Goal: Task Accomplishment & Management: Manage account settings

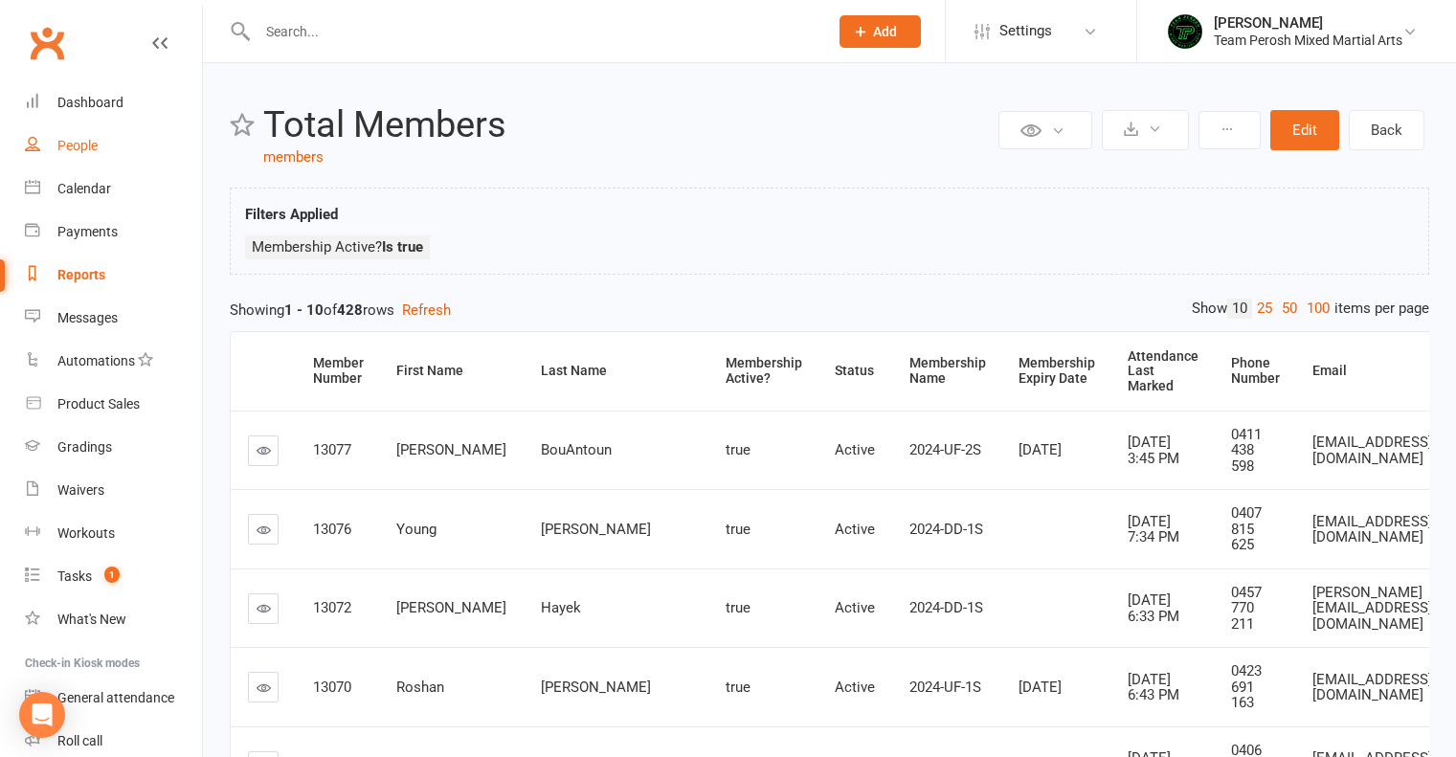
click at [80, 154] on link "People" at bounding box center [113, 145] width 177 height 43
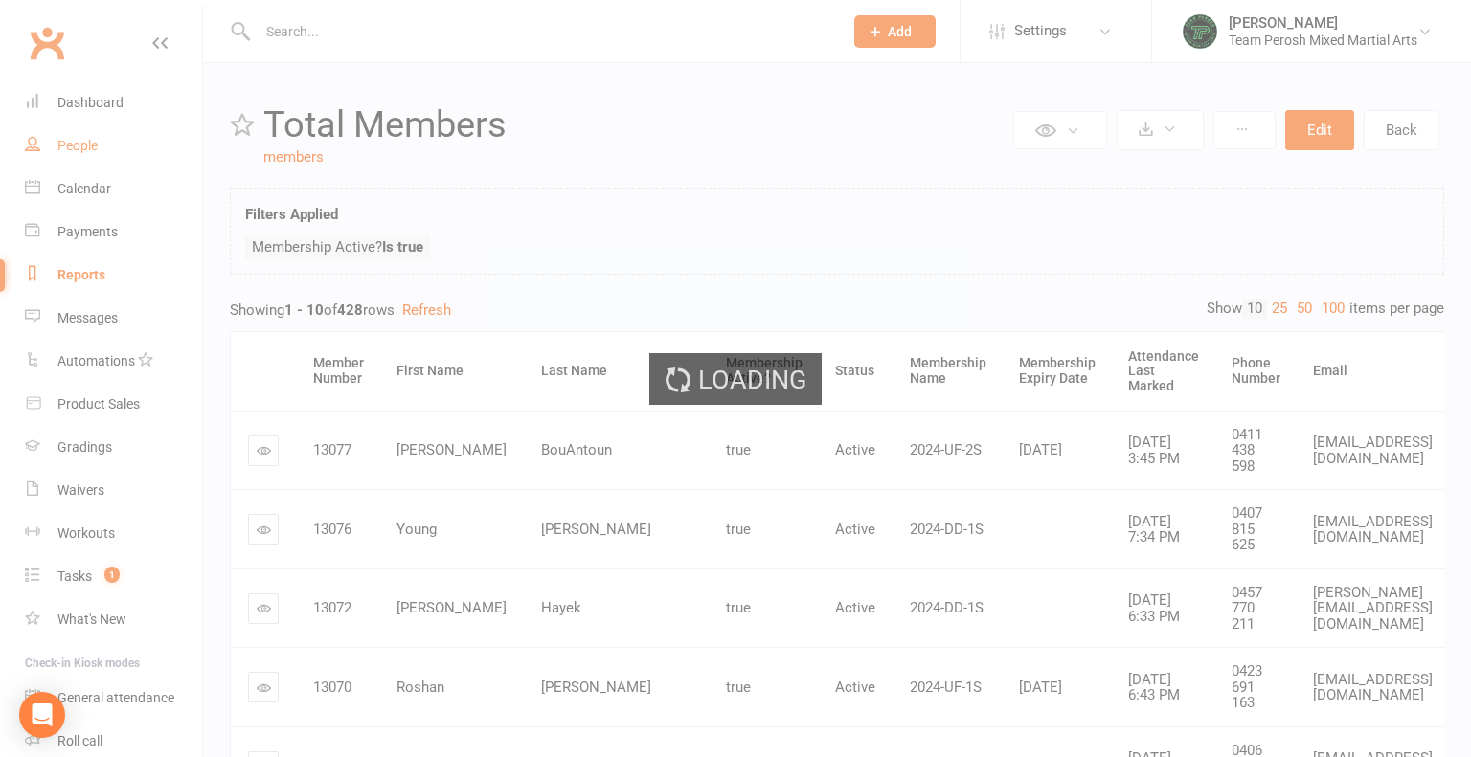
select select "active_trial"
select select "100"
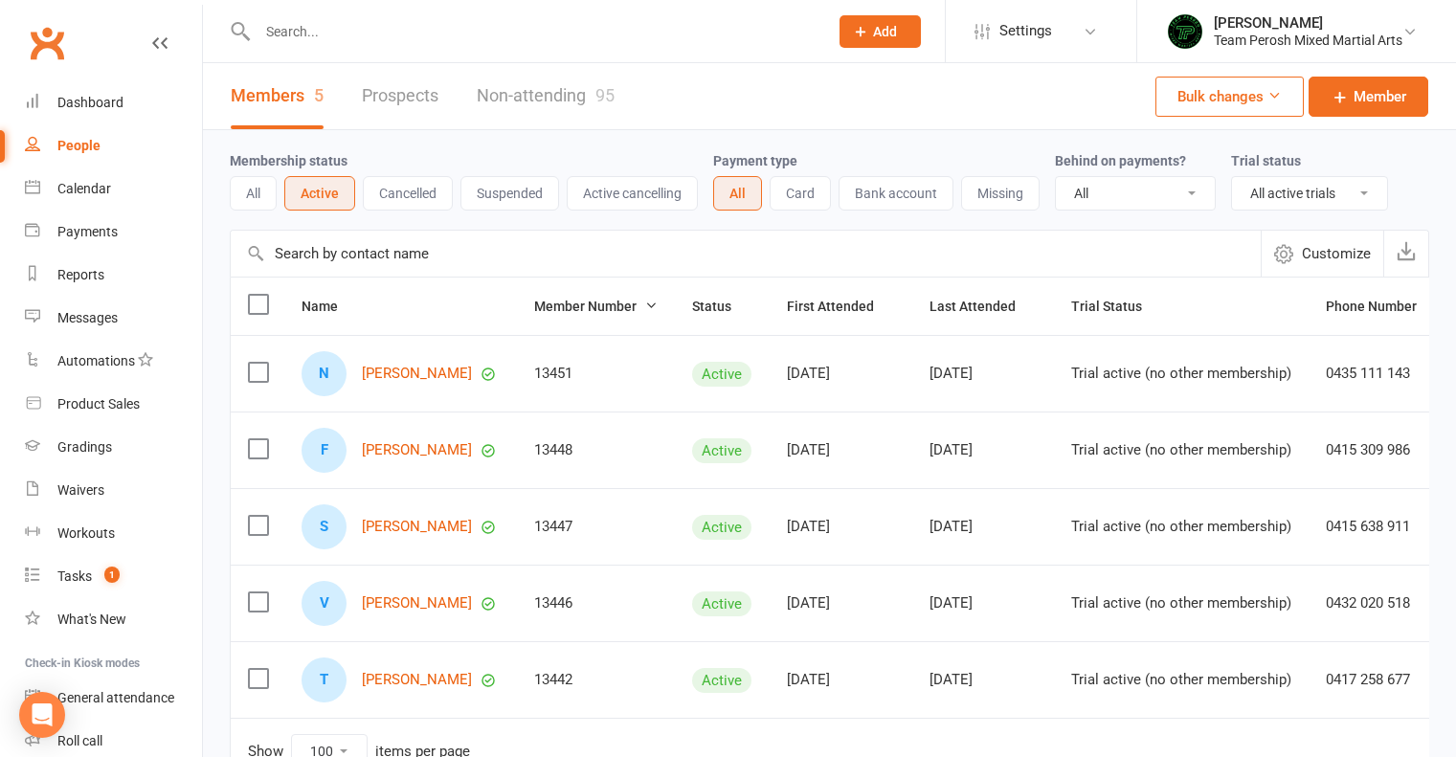
click at [492, 193] on button "Suspended" at bounding box center [510, 193] width 99 height 34
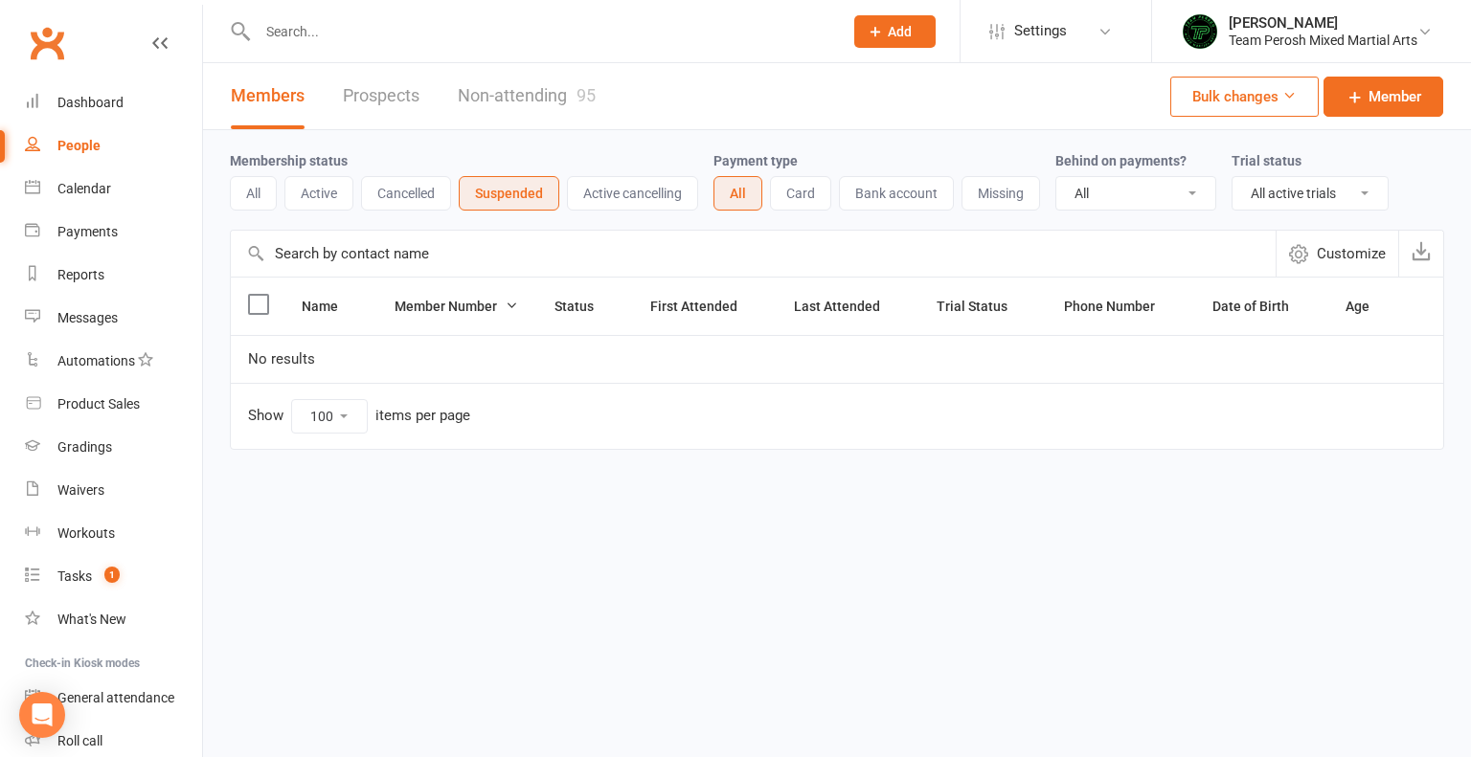
click at [1357, 184] on select "All Active and expired trials All active trials Active trial (no other membersh…" at bounding box center [1309, 193] width 155 height 33
select select
click at [1234, 177] on select "All Active and expired trials All active trials Active trial (no other membersh…" at bounding box center [1309, 193] width 155 height 33
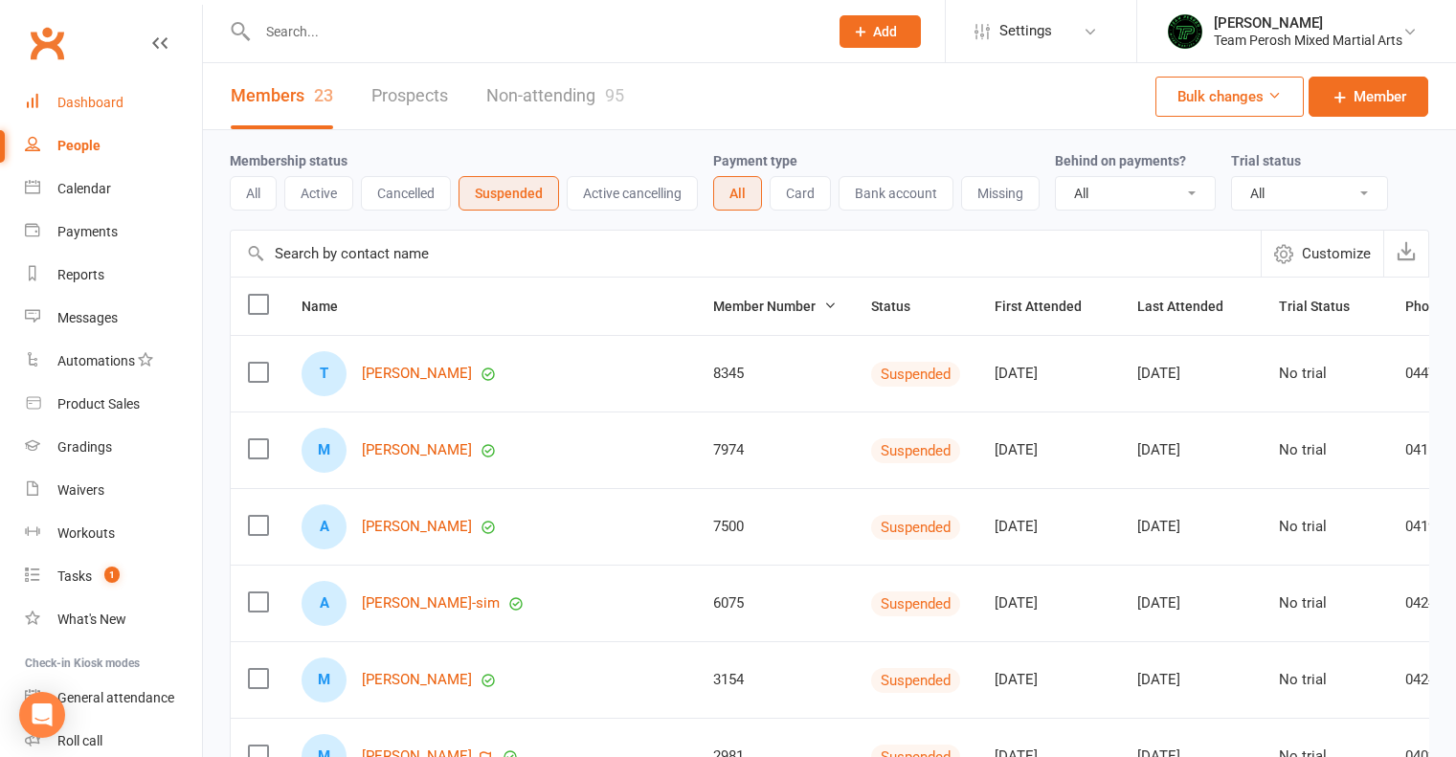
click at [86, 96] on div "Dashboard" at bounding box center [90, 102] width 66 height 15
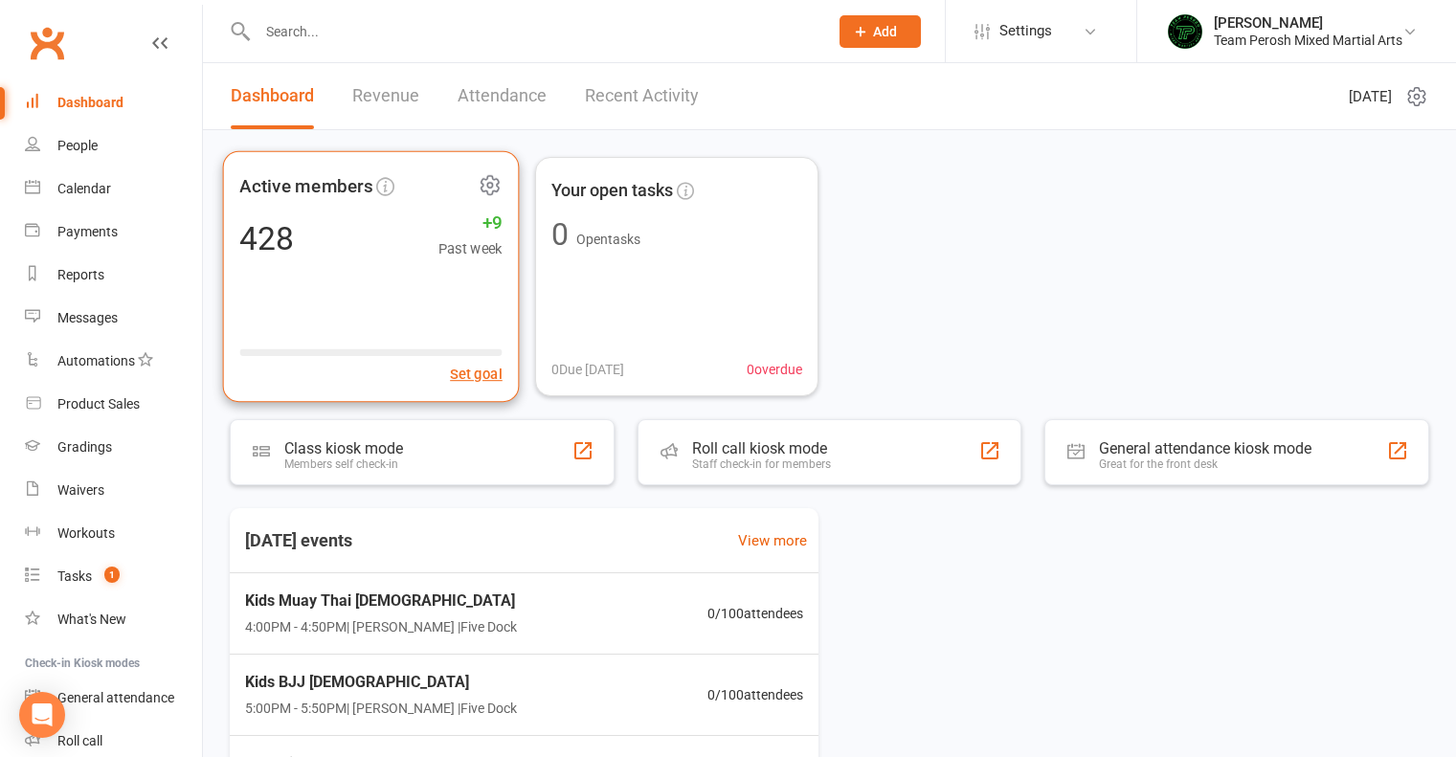
click at [397, 225] on div "428 +9 Past week" at bounding box center [370, 237] width 262 height 43
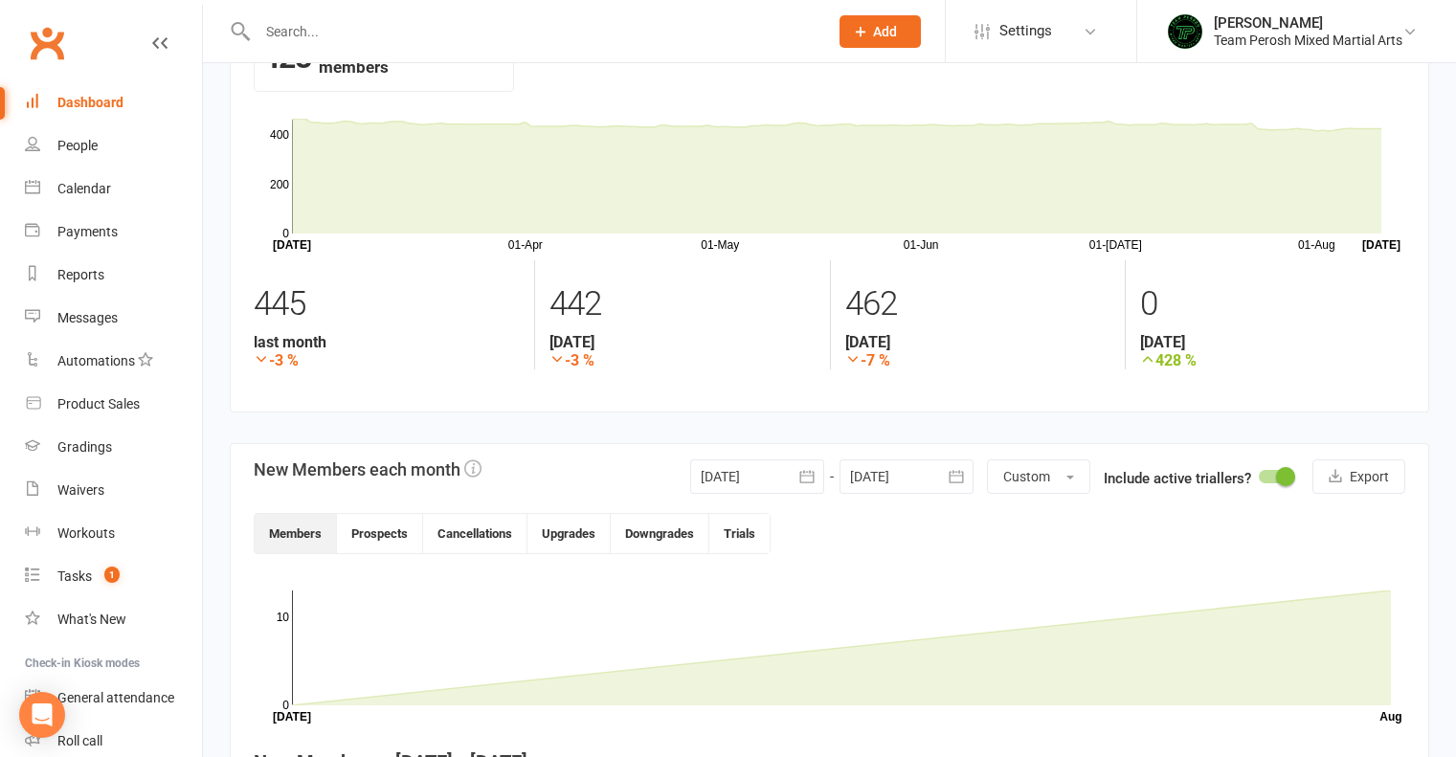
scroll to position [287, 0]
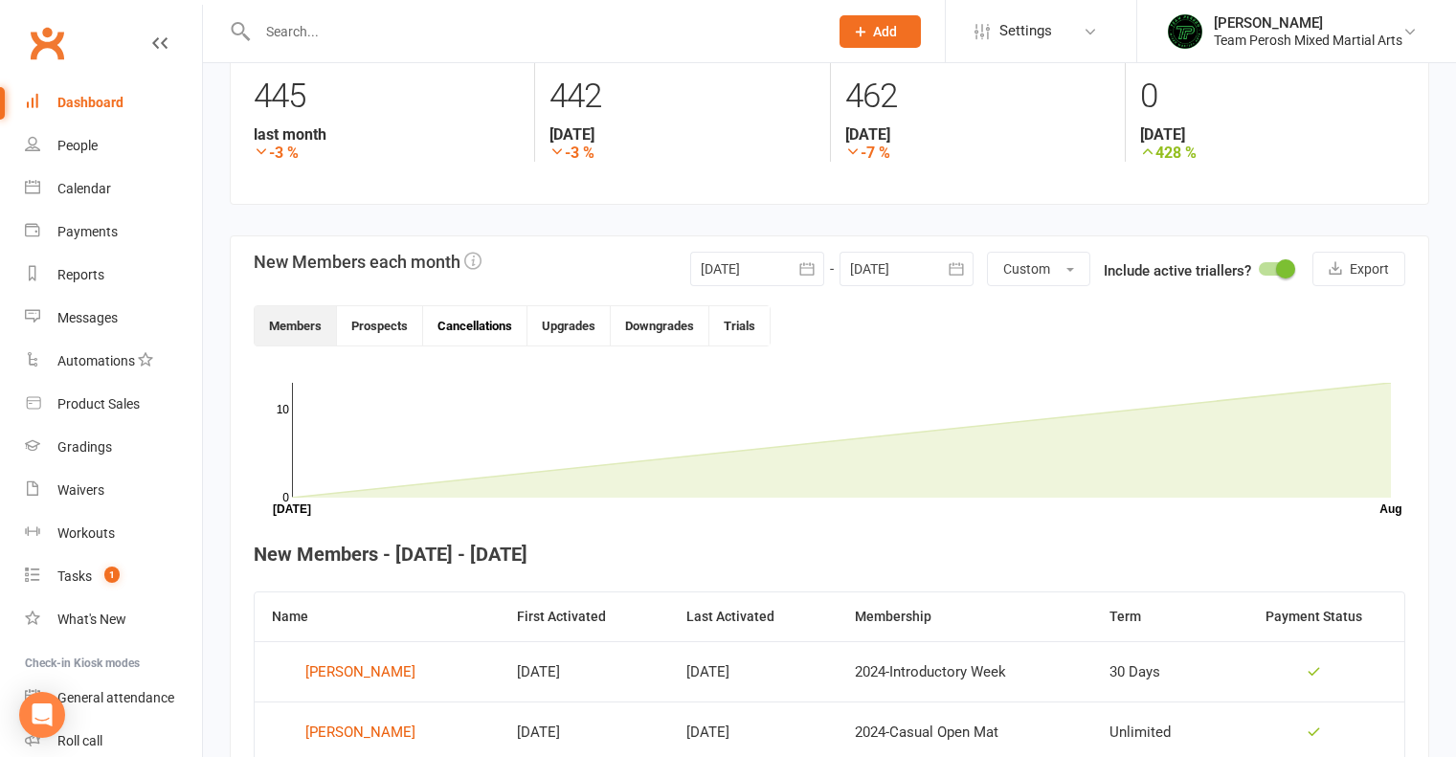
click at [456, 325] on button "Cancellations" at bounding box center [475, 325] width 104 height 39
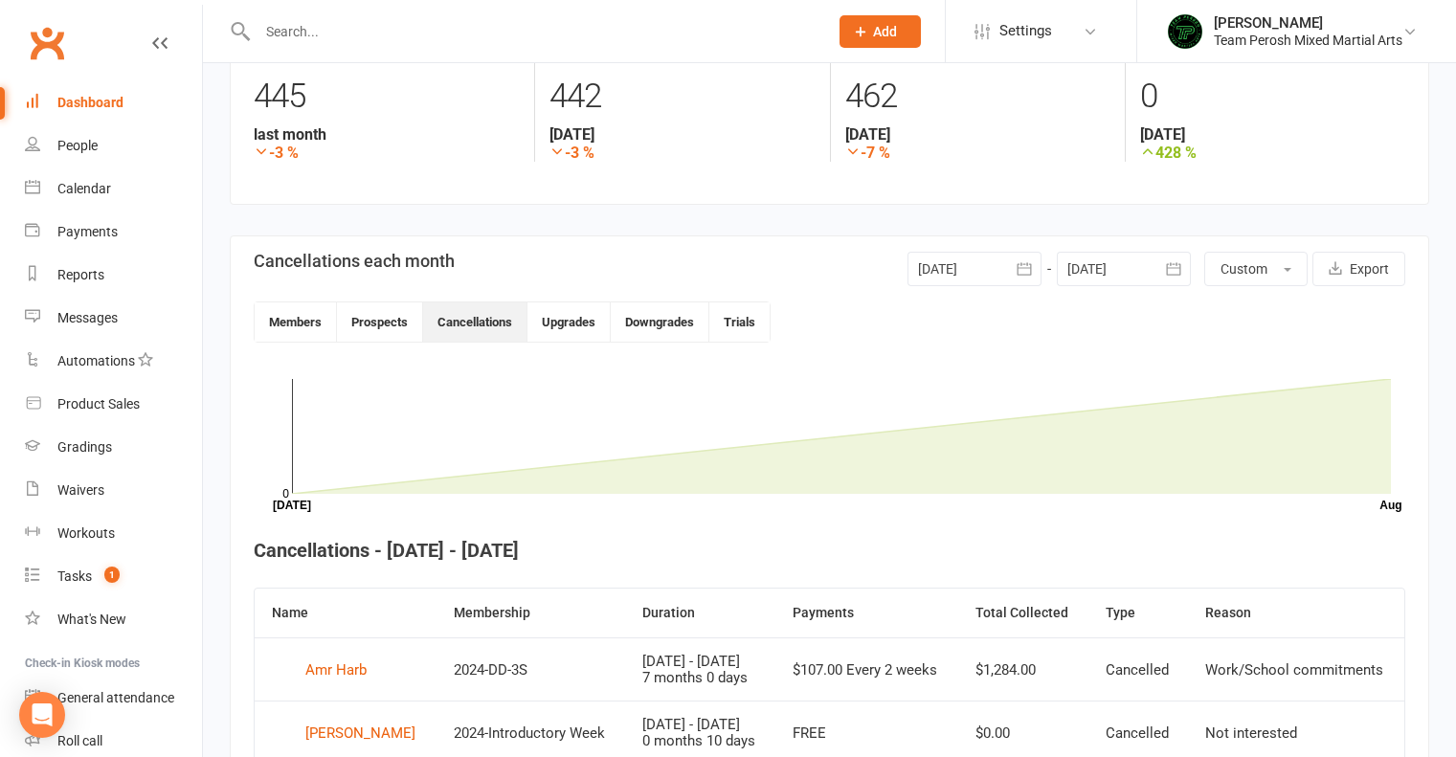
scroll to position [383, 0]
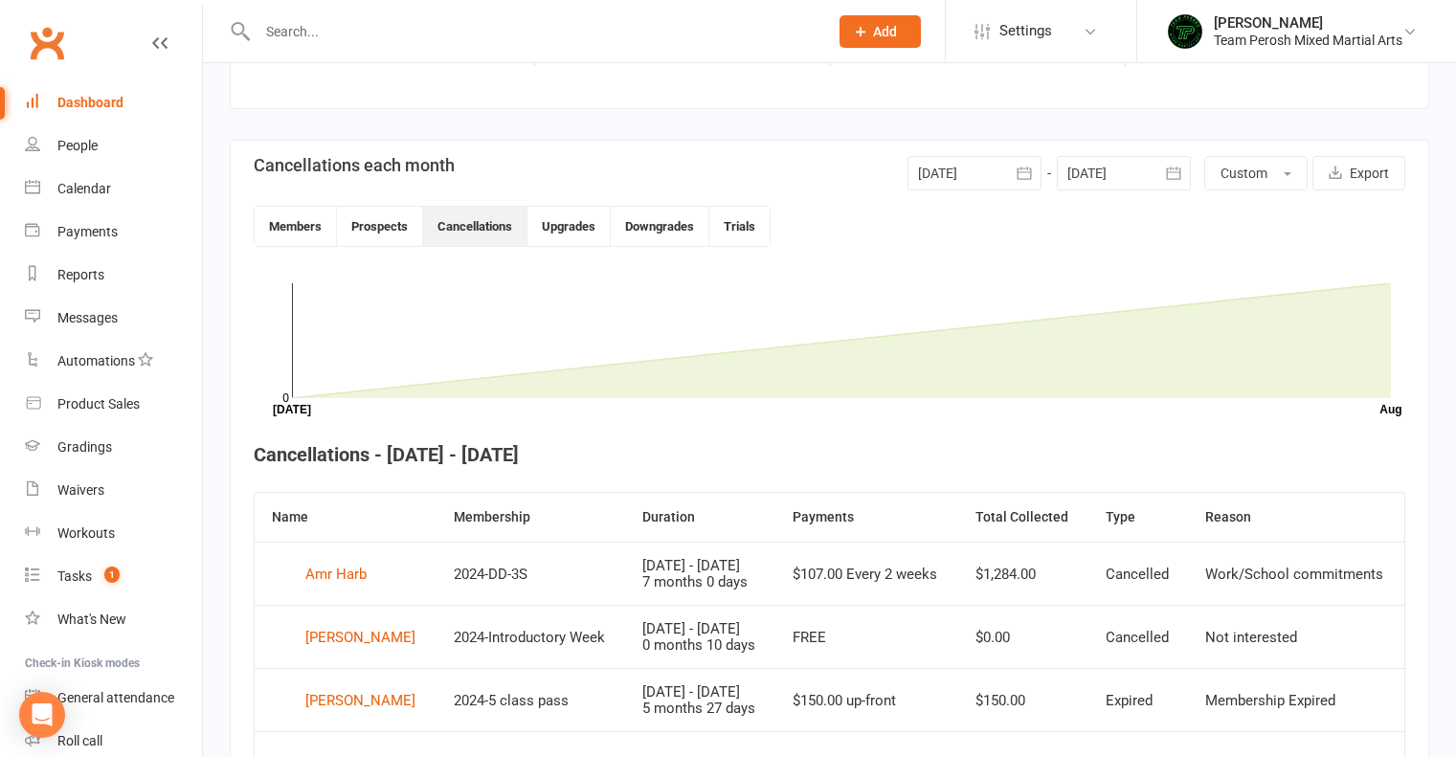
click at [954, 164] on div at bounding box center [975, 173] width 134 height 34
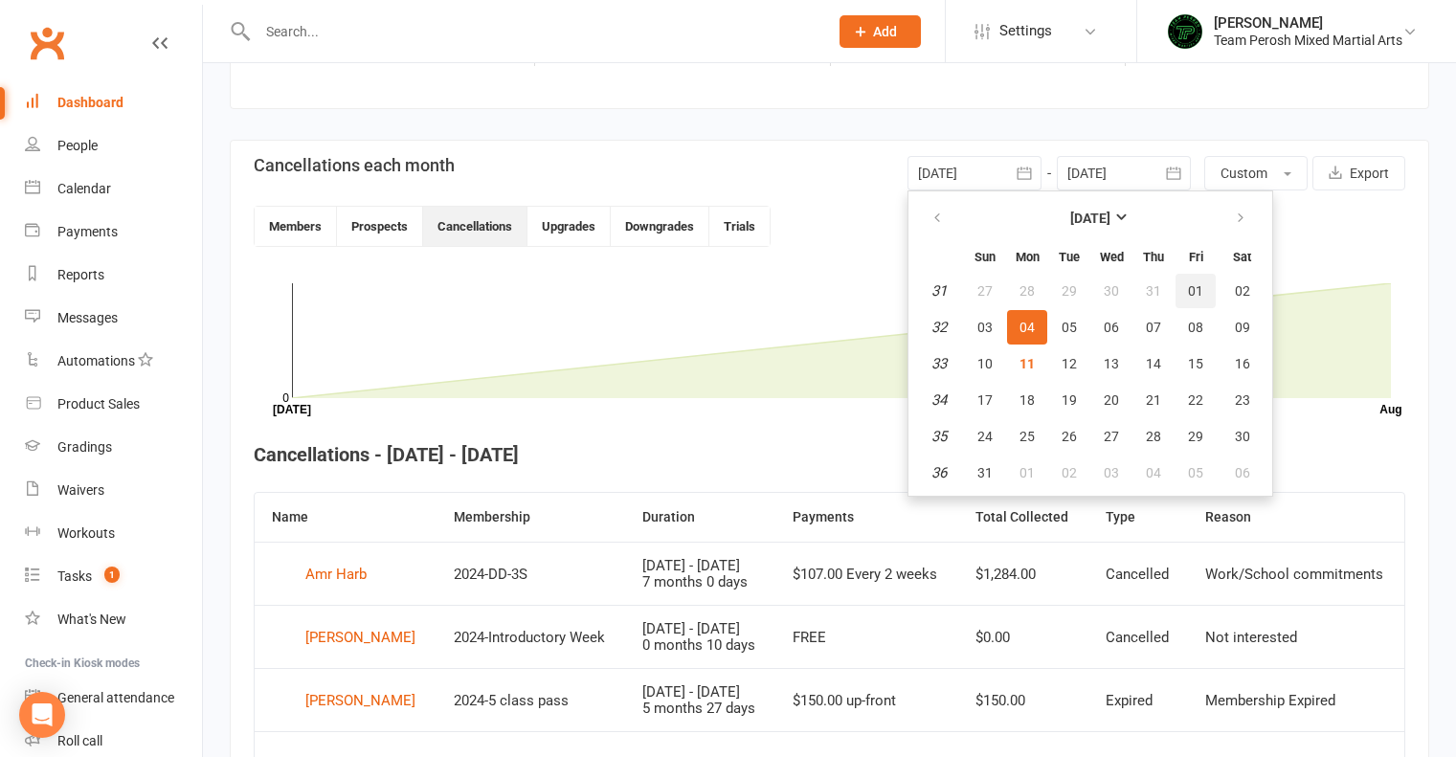
click at [1194, 288] on span "01" at bounding box center [1195, 290] width 15 height 15
type input "[DATE]"
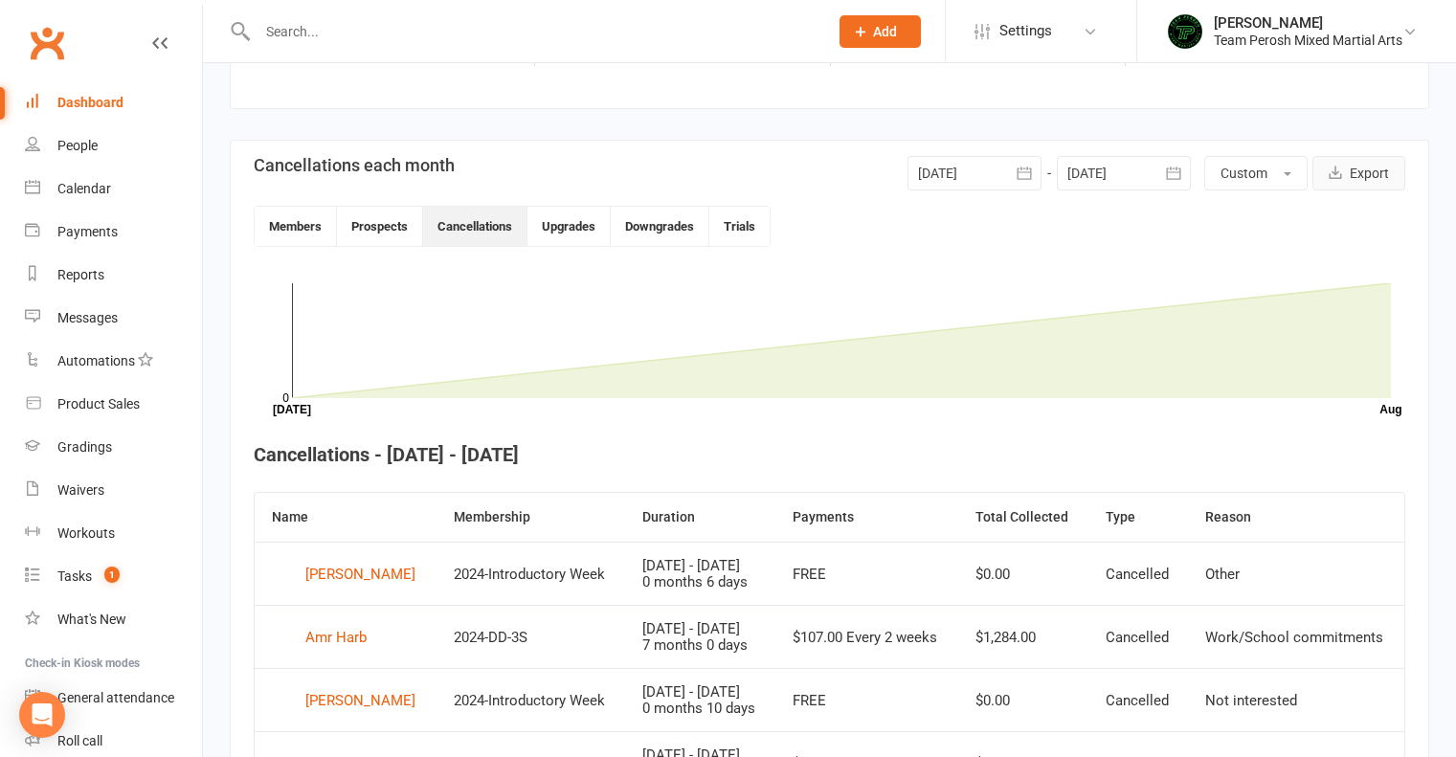
click at [1368, 171] on button "Export" at bounding box center [1359, 173] width 93 height 34
